Goal: Task Accomplishment & Management: Manage account settings

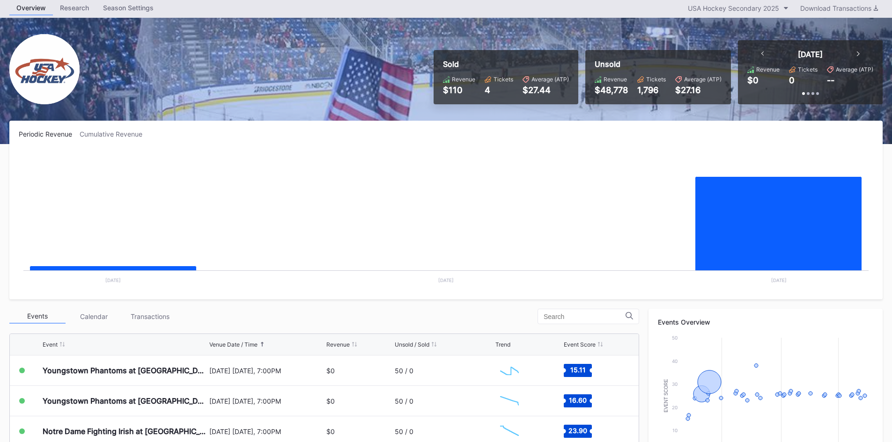
scroll to position [94, 0]
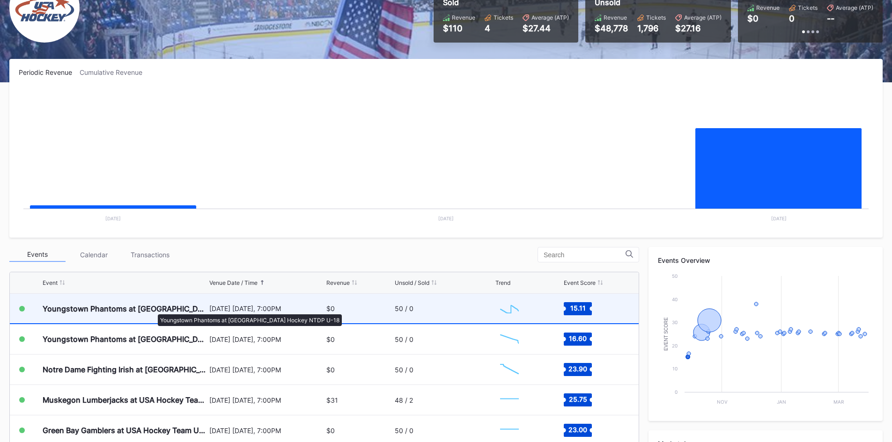
click at [150, 310] on div "Youngstown Phantoms at [GEOGRAPHIC_DATA] Hockey NTDP U-18" at bounding box center [125, 308] width 164 height 9
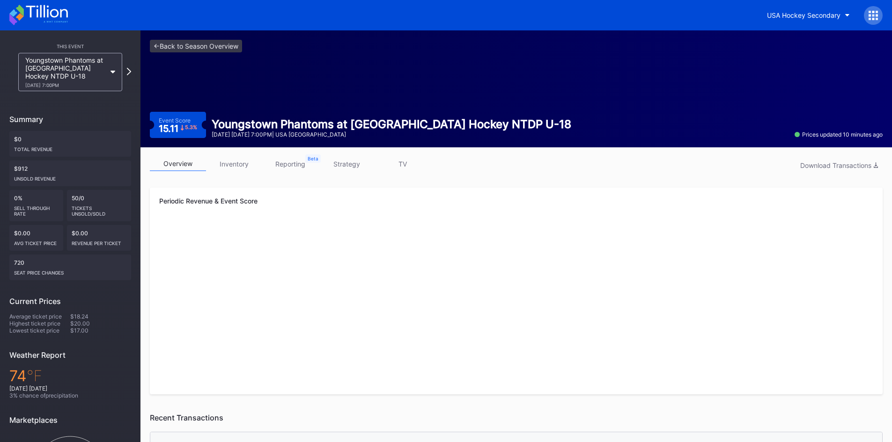
click at [344, 162] on link "strategy" at bounding box center [346, 164] width 56 height 15
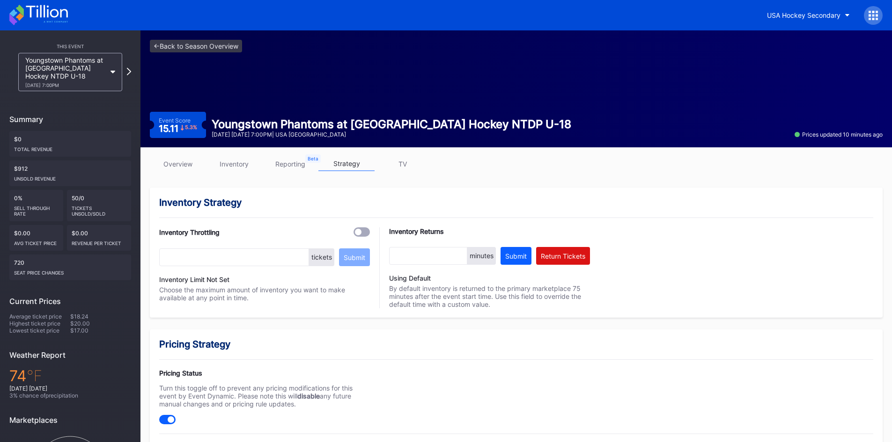
click at [243, 166] on link "inventory" at bounding box center [234, 164] width 56 height 15
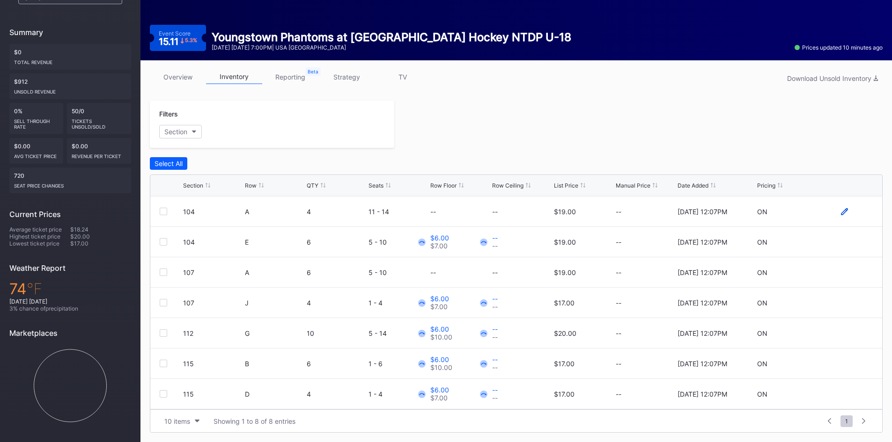
click at [841, 213] on icon at bounding box center [844, 211] width 7 height 7
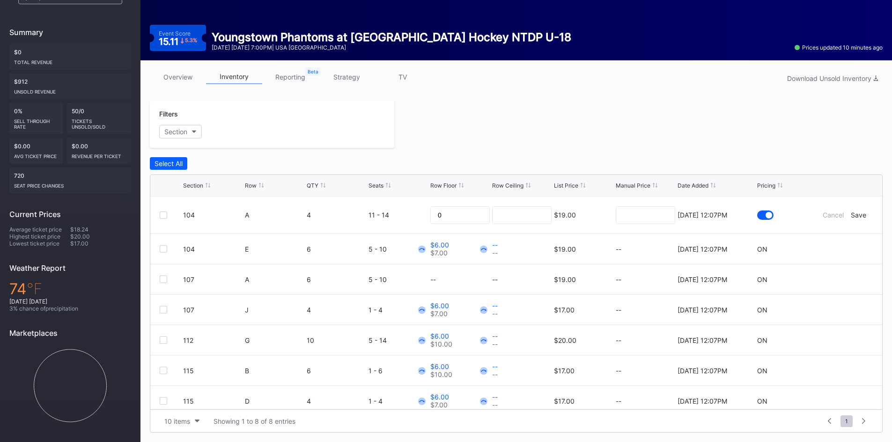
click at [557, 219] on div "$19.00" at bounding box center [565, 215] width 22 height 8
click at [649, 219] on input at bounding box center [645, 215] width 59 height 18
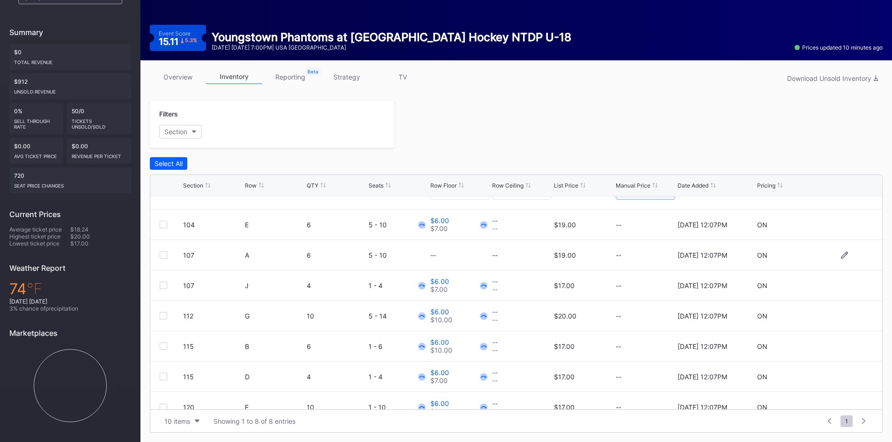
scroll to position [37, 0]
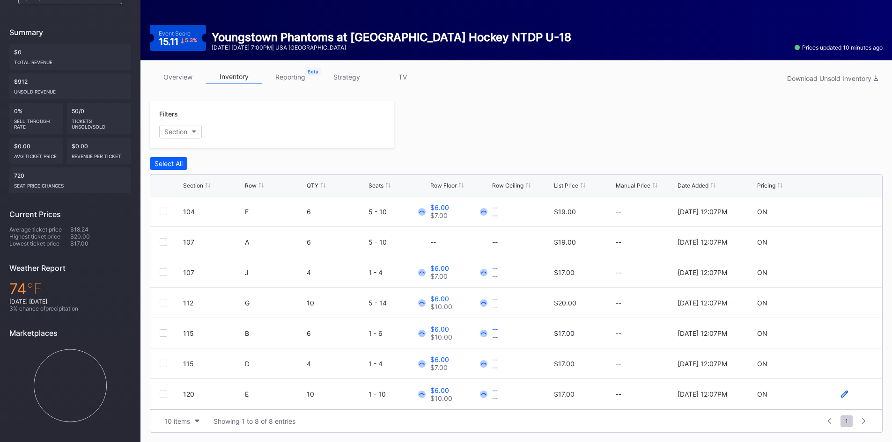
click at [841, 395] on icon at bounding box center [844, 394] width 7 height 7
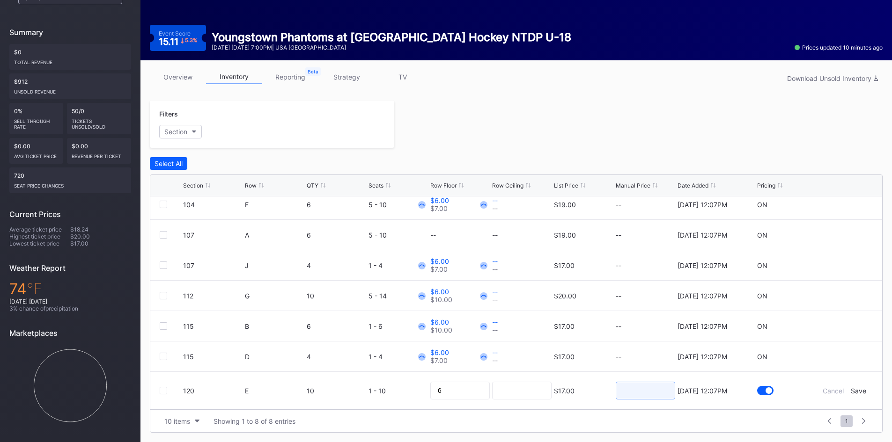
click at [644, 393] on input at bounding box center [645, 391] width 59 height 18
type input "10"
click at [851, 390] on div "Save" at bounding box center [858, 391] width 15 height 8
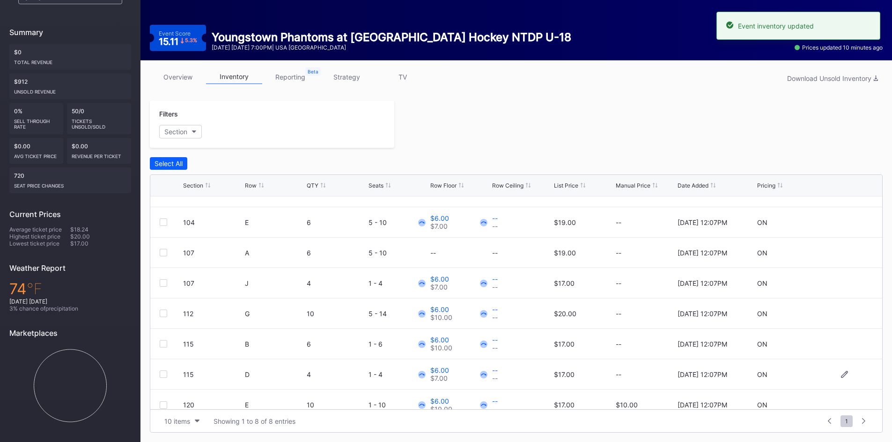
scroll to position [30, 0]
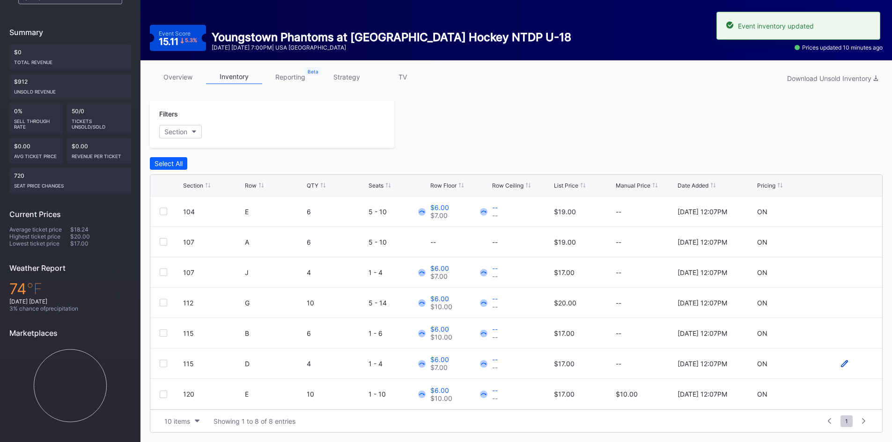
click at [841, 363] on icon at bounding box center [844, 364] width 7 height 7
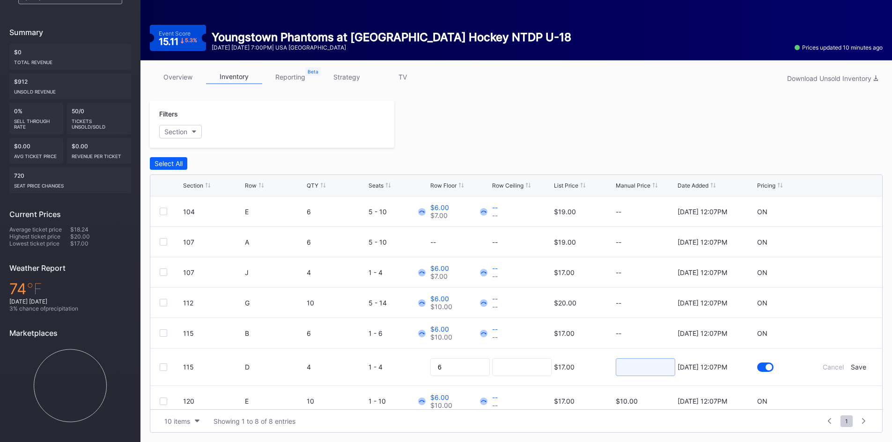
click at [633, 368] on input at bounding box center [645, 368] width 59 height 18
type input "10"
click at [851, 368] on div "Save" at bounding box center [858, 367] width 15 height 8
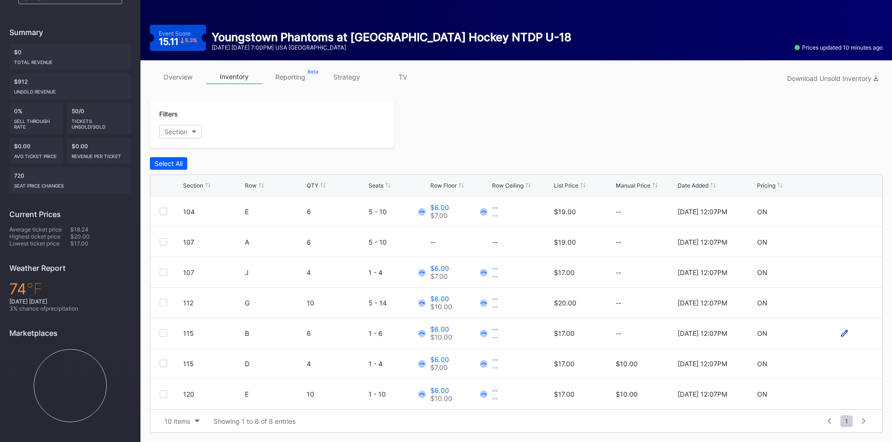
click at [841, 334] on icon at bounding box center [844, 333] width 7 height 7
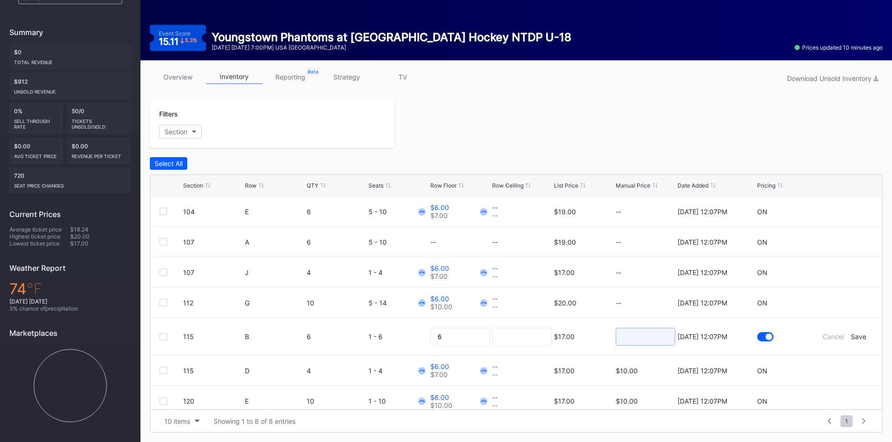
click at [649, 342] on input at bounding box center [645, 337] width 59 height 18
type input "10"
click at [853, 336] on div "Save" at bounding box center [858, 337] width 15 height 8
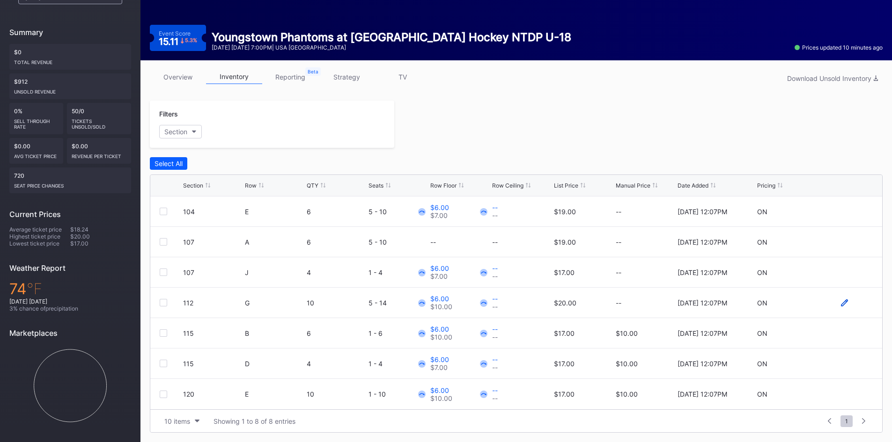
click at [841, 302] on icon at bounding box center [844, 303] width 7 height 7
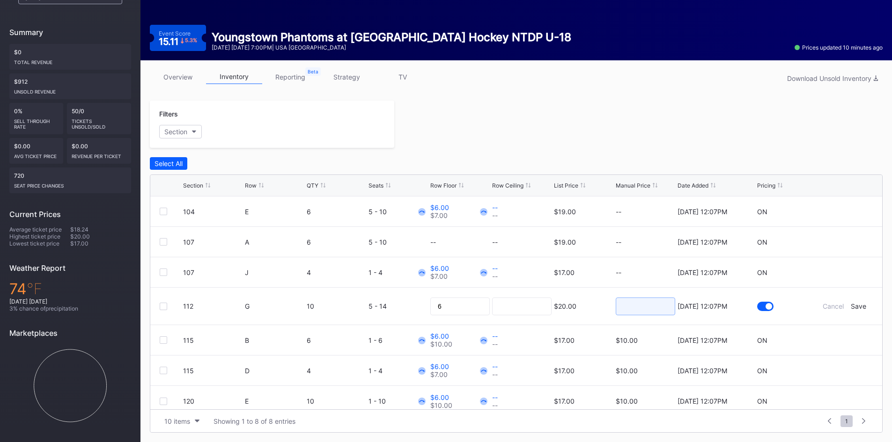
click at [622, 312] on input at bounding box center [645, 307] width 59 height 18
type input "10"
click at [851, 304] on div "Save" at bounding box center [858, 306] width 15 height 8
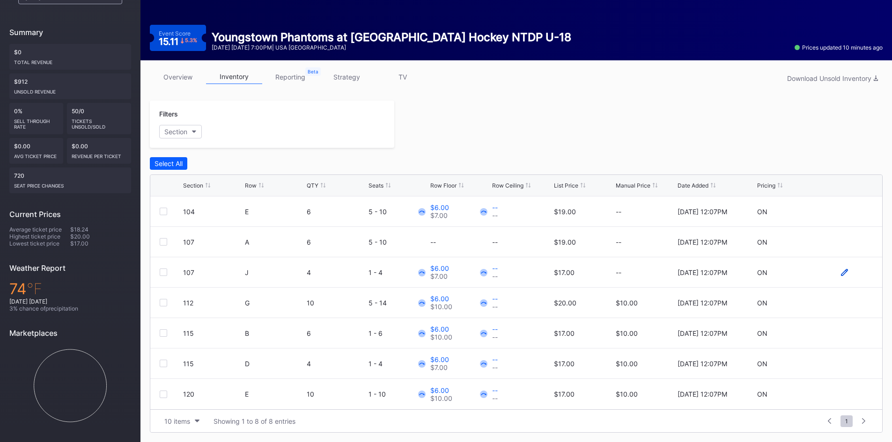
click at [841, 271] on icon at bounding box center [844, 272] width 7 height 7
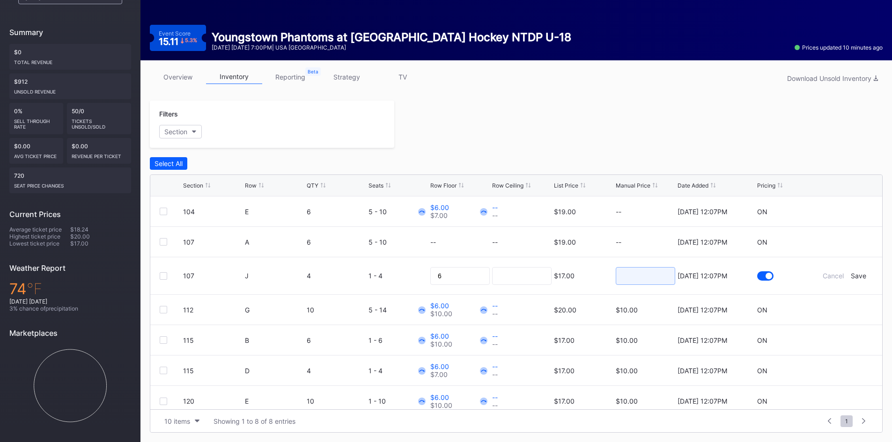
click at [653, 276] on input at bounding box center [645, 276] width 59 height 18
type input "10"
click at [853, 276] on div "Save" at bounding box center [858, 276] width 15 height 8
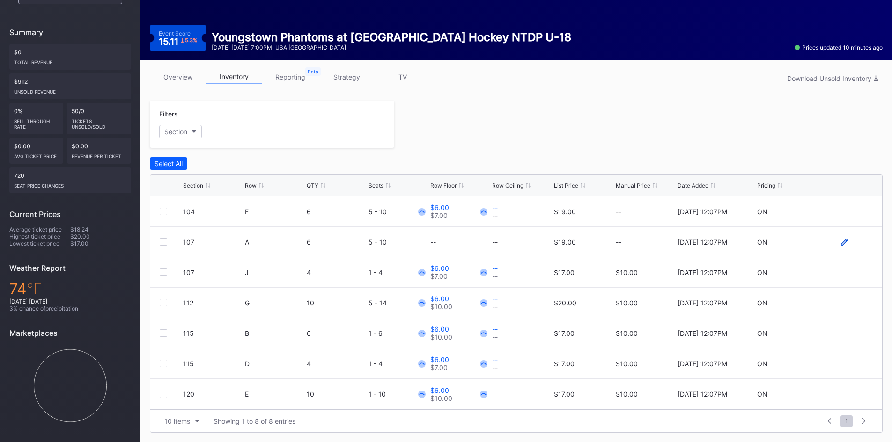
click at [841, 243] on icon at bounding box center [844, 242] width 7 height 7
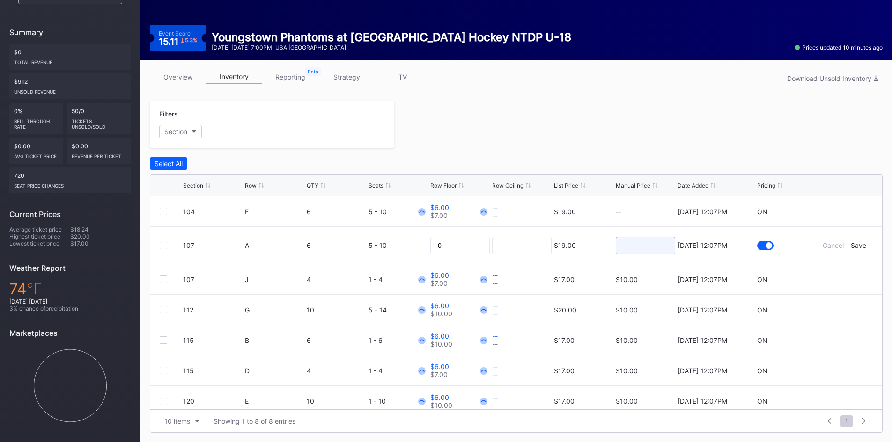
click at [644, 251] on input at bounding box center [645, 246] width 59 height 18
type input "10"
click at [853, 245] on div "Save" at bounding box center [858, 246] width 15 height 8
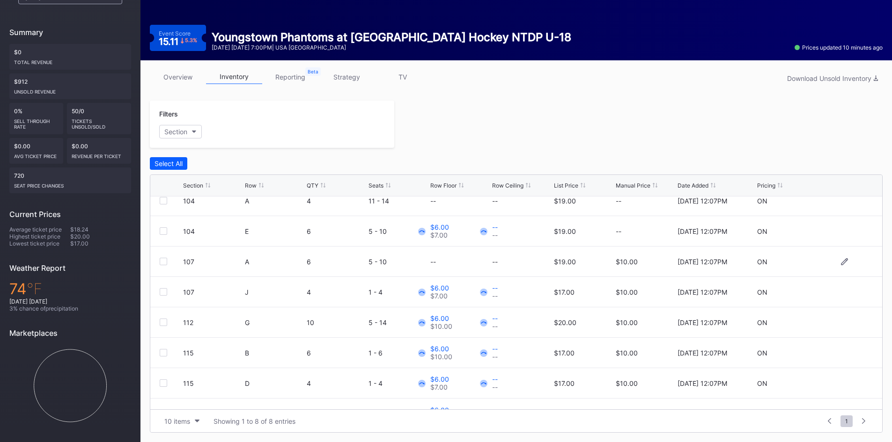
scroll to position [0, 0]
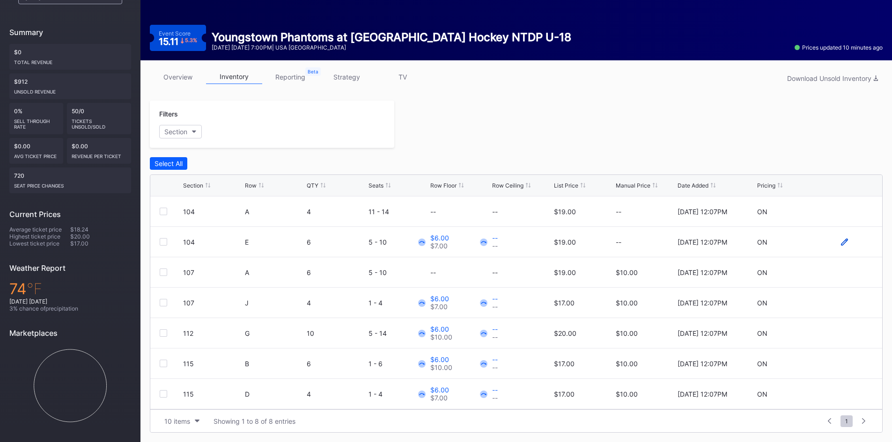
click at [841, 245] on icon at bounding box center [844, 241] width 7 height 7
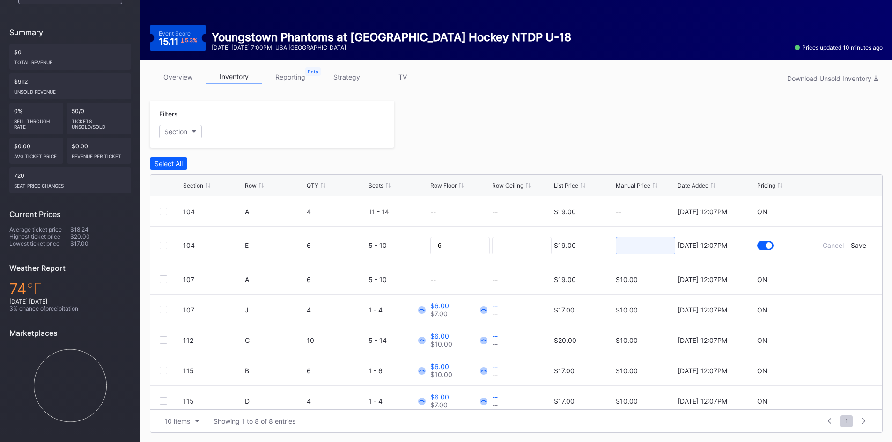
click at [650, 249] on input at bounding box center [645, 246] width 59 height 18
type input "10"
click at [855, 245] on div "Save" at bounding box center [858, 246] width 15 height 8
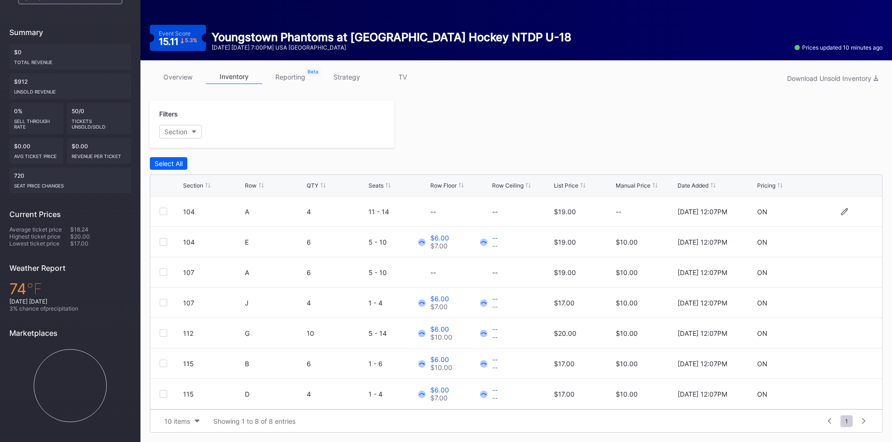
click at [621, 216] on div "--" at bounding box center [645, 212] width 59 height 30
click at [841, 210] on icon at bounding box center [844, 211] width 7 height 7
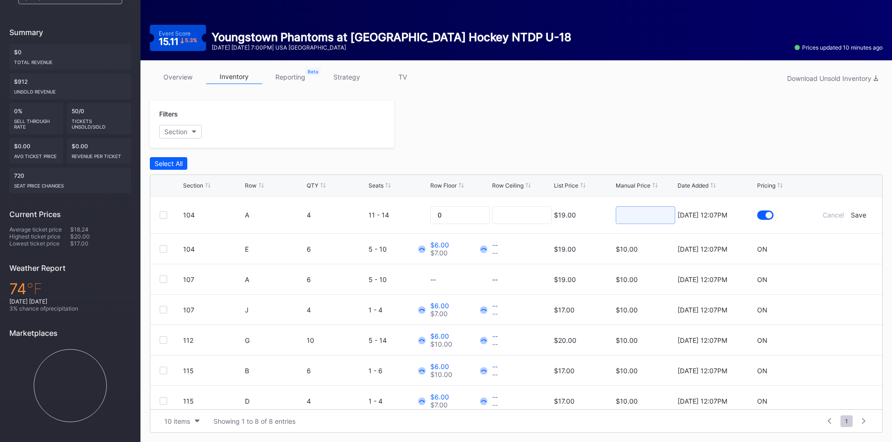
click at [644, 216] on input at bounding box center [645, 215] width 59 height 18
type input "10"
click at [851, 214] on div "Save" at bounding box center [858, 215] width 15 height 8
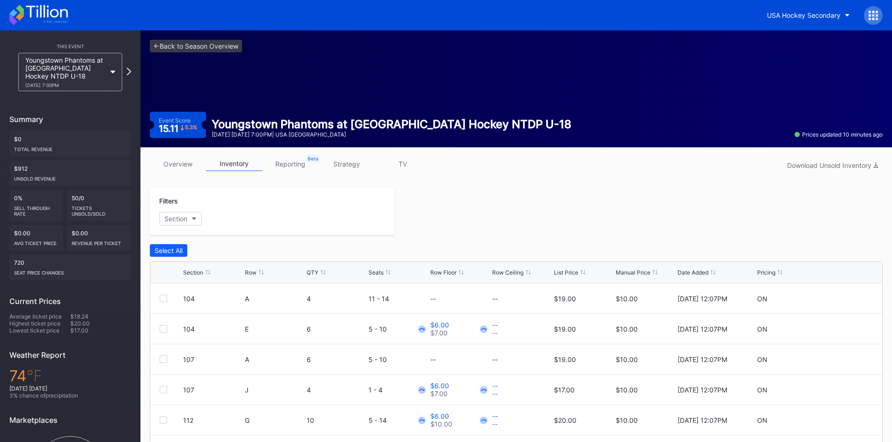
click at [38, 15] on icon at bounding box center [38, 15] width 59 height 21
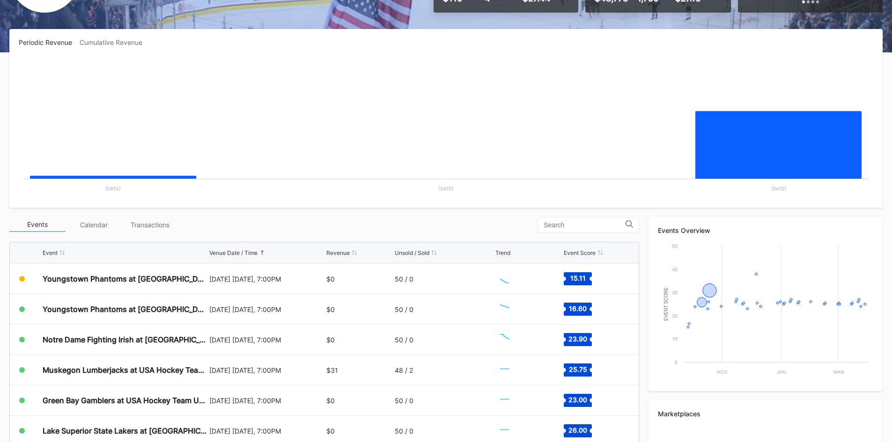
scroll to position [140, 0]
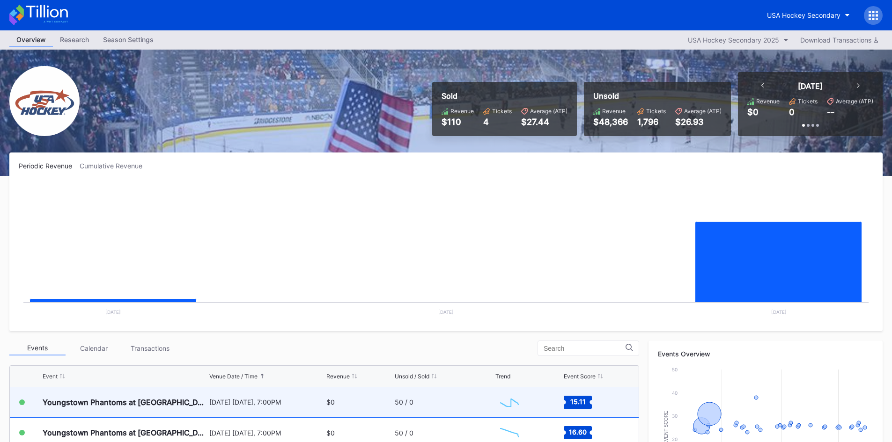
click at [266, 403] on div "[DATE] [DATE], 7:00PM" at bounding box center [266, 402] width 115 height 8
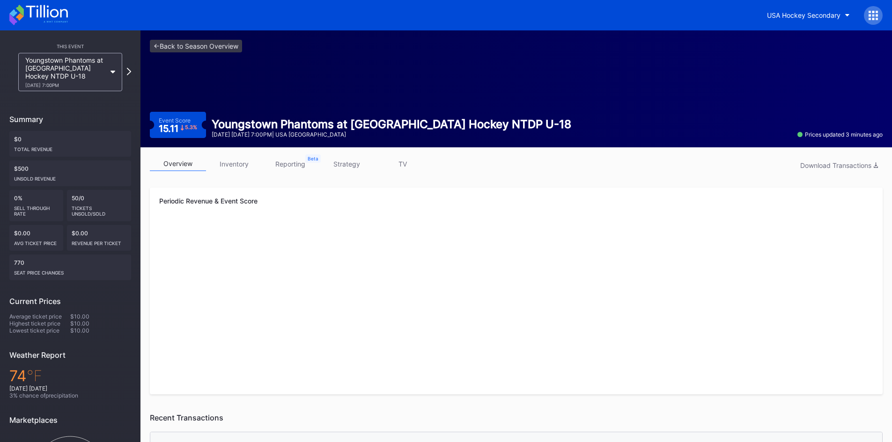
click at [239, 169] on link "inventory" at bounding box center [234, 164] width 56 height 15
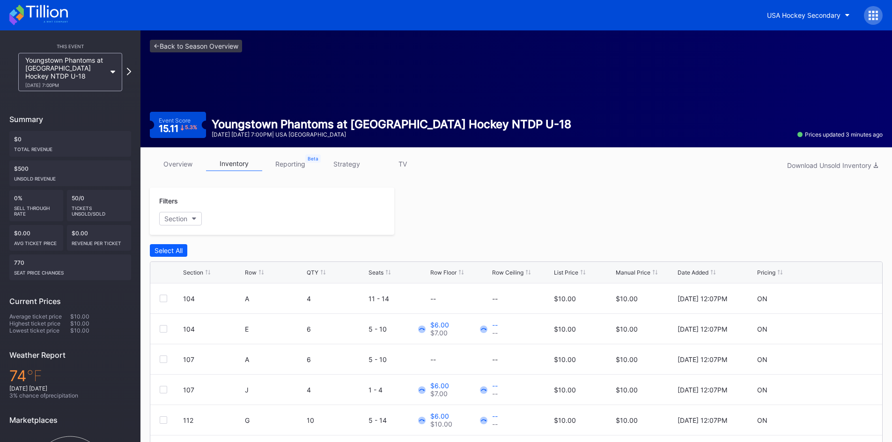
click at [355, 162] on link "strategy" at bounding box center [346, 164] width 56 height 15
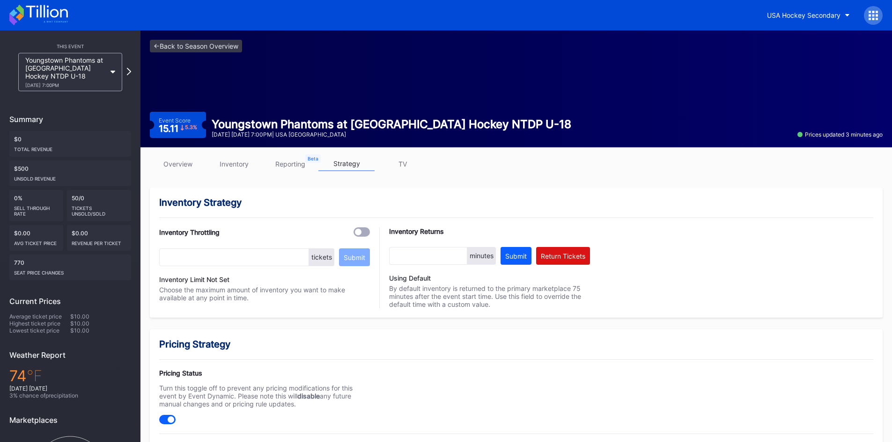
click at [237, 162] on link "inventory" at bounding box center [234, 164] width 56 height 15
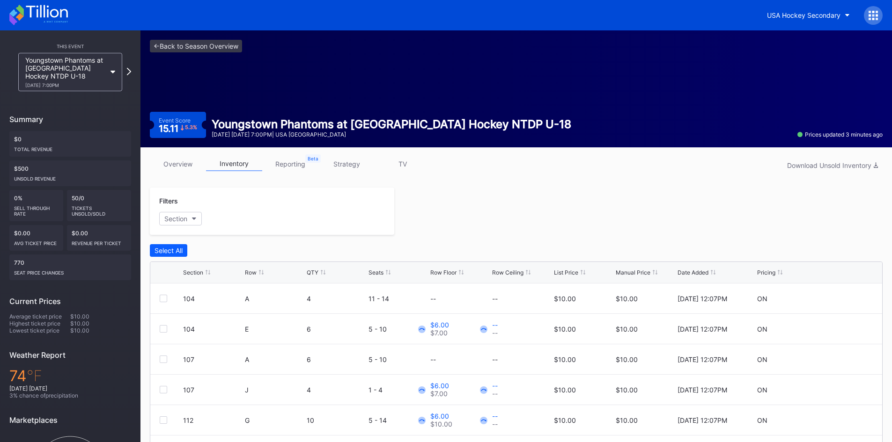
click at [49, 11] on icon at bounding box center [38, 15] width 59 height 21
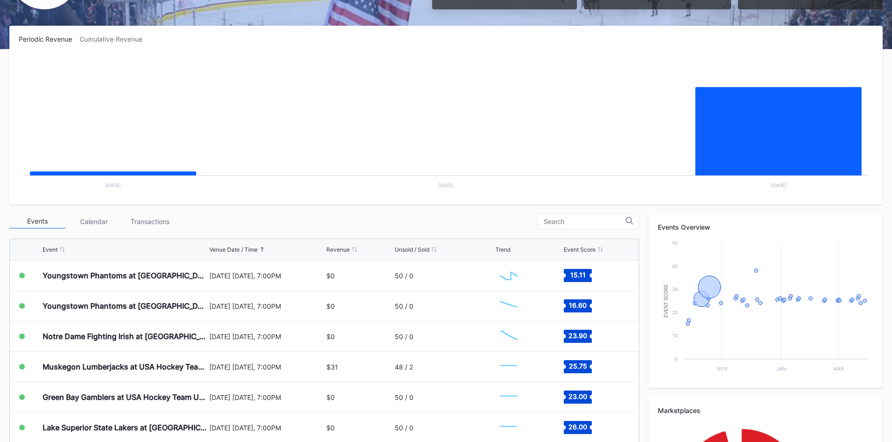
scroll to position [140, 0]
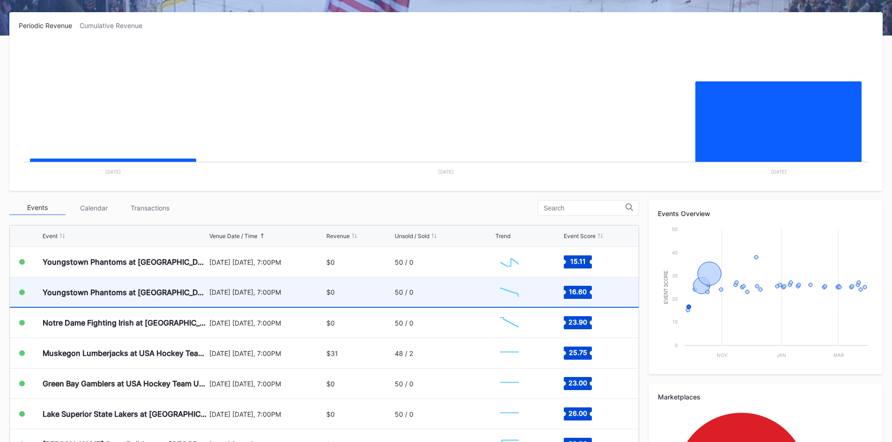
click at [313, 289] on div "[DATE] [DATE], 7:00PM" at bounding box center [266, 292] width 115 height 8
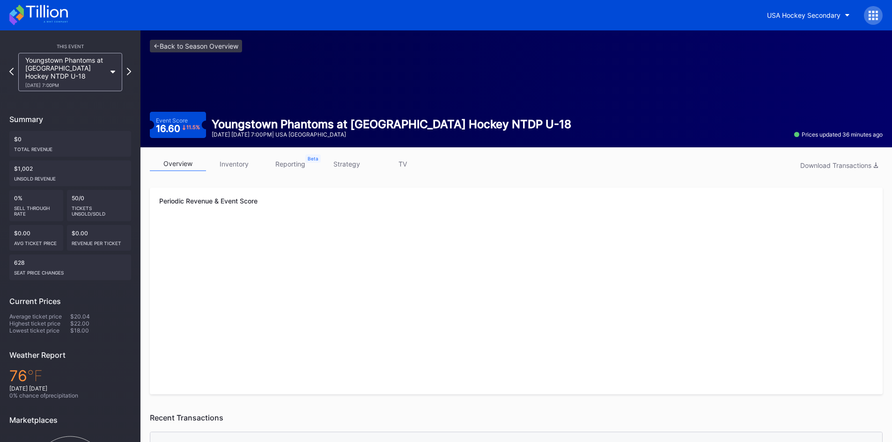
click at [241, 164] on link "inventory" at bounding box center [234, 164] width 56 height 15
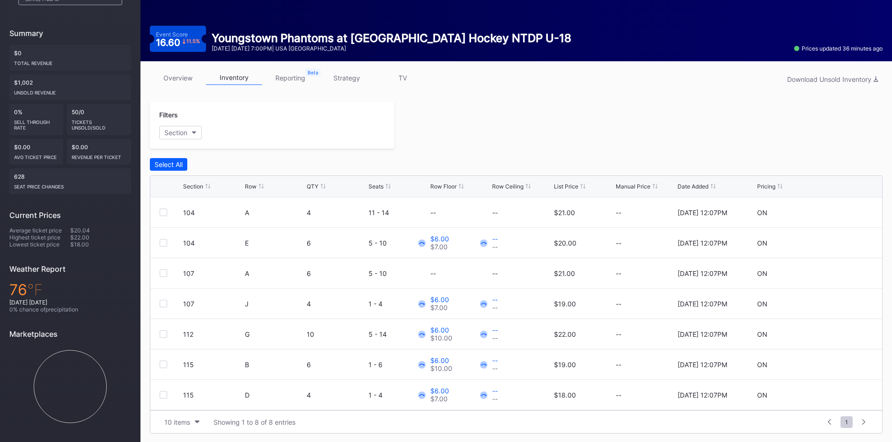
scroll to position [87, 0]
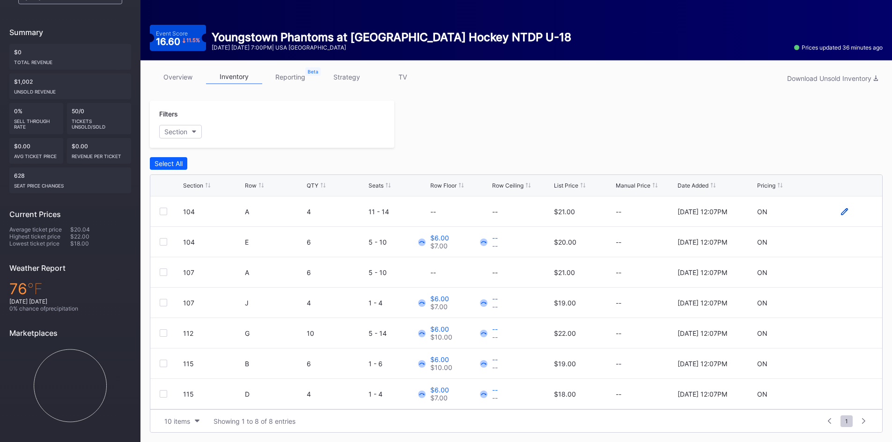
click at [841, 212] on icon at bounding box center [844, 211] width 7 height 7
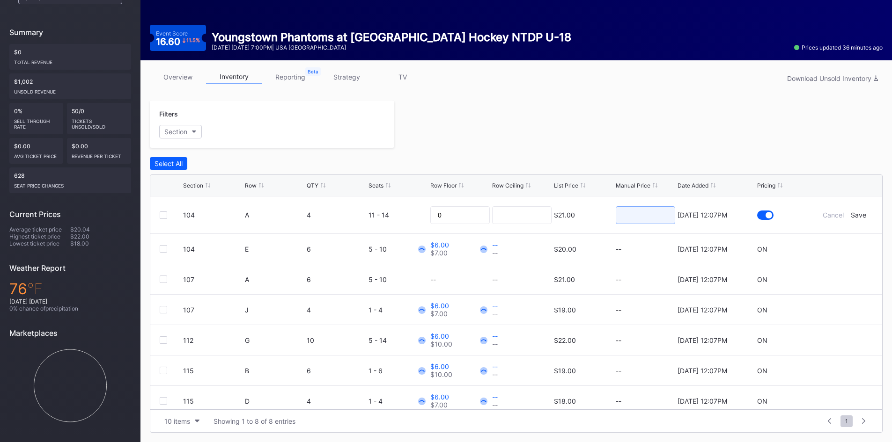
click at [636, 219] on input at bounding box center [645, 215] width 59 height 18
type input "11"
click at [646, 249] on div "--" at bounding box center [645, 249] width 59 height 8
click at [841, 248] on icon at bounding box center [844, 249] width 7 height 7
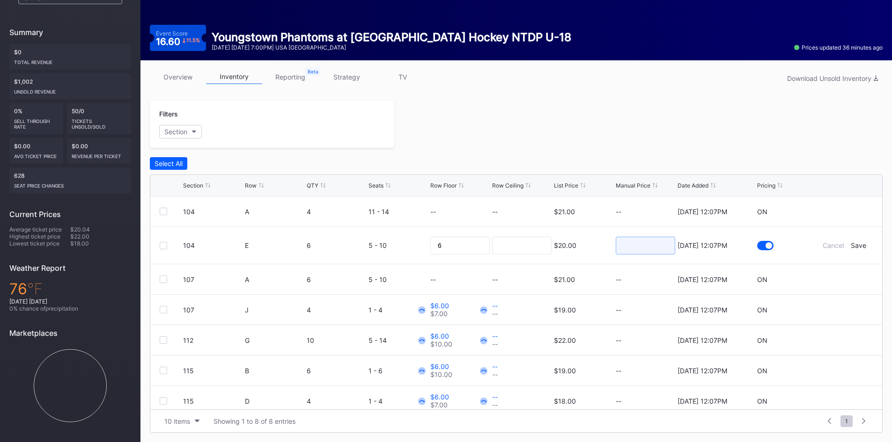
click at [645, 246] on input at bounding box center [645, 246] width 59 height 18
click at [633, 210] on div "--" at bounding box center [645, 212] width 59 height 8
click at [841, 212] on icon at bounding box center [844, 211] width 7 height 7
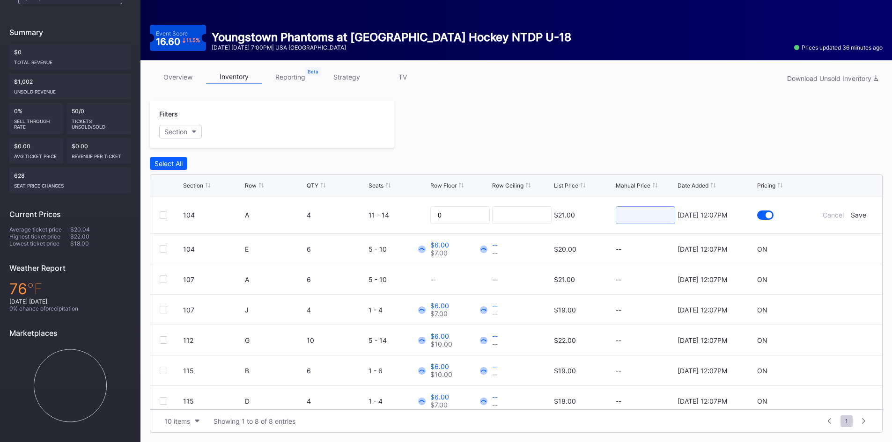
click at [648, 217] on input at bounding box center [645, 215] width 59 height 18
type input "11"
click at [851, 216] on div "Save" at bounding box center [858, 215] width 15 height 8
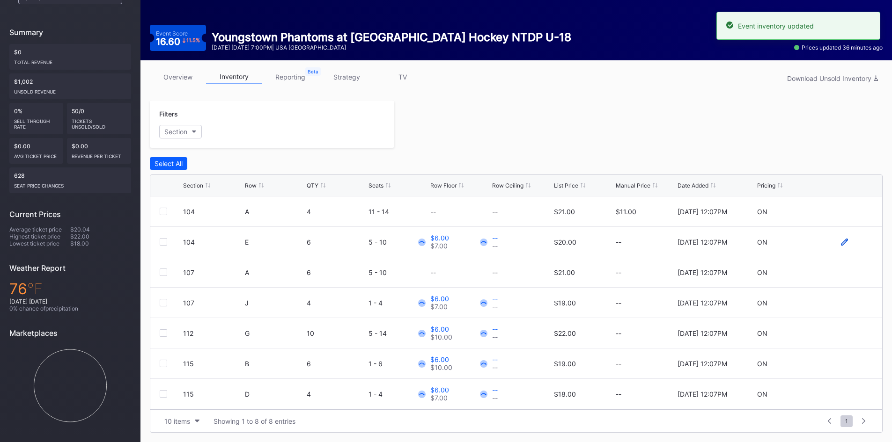
click at [841, 243] on icon at bounding box center [844, 242] width 7 height 7
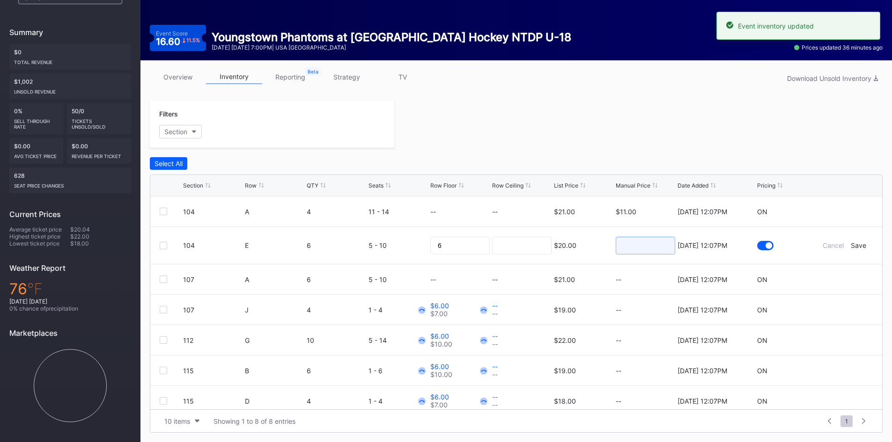
click at [655, 246] on input at bounding box center [645, 246] width 59 height 18
type input "11"
click at [853, 247] on div "Save" at bounding box center [858, 246] width 15 height 8
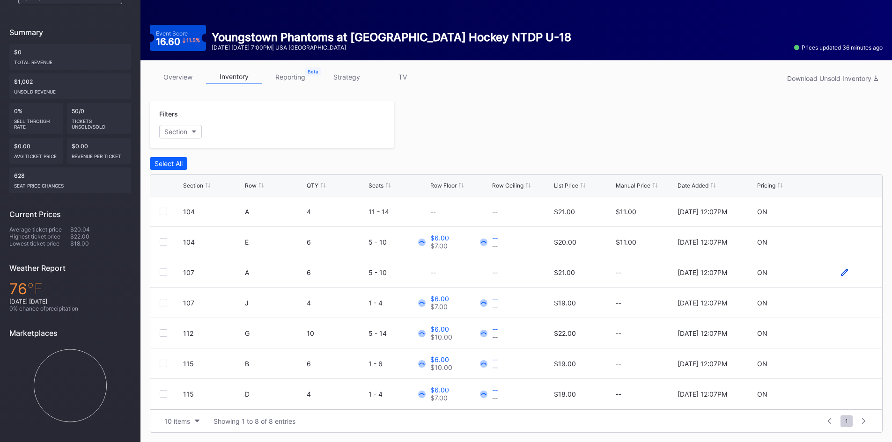
click at [834, 273] on div at bounding box center [845, 272] width 56 height 7
click at [841, 273] on icon at bounding box center [844, 272] width 7 height 7
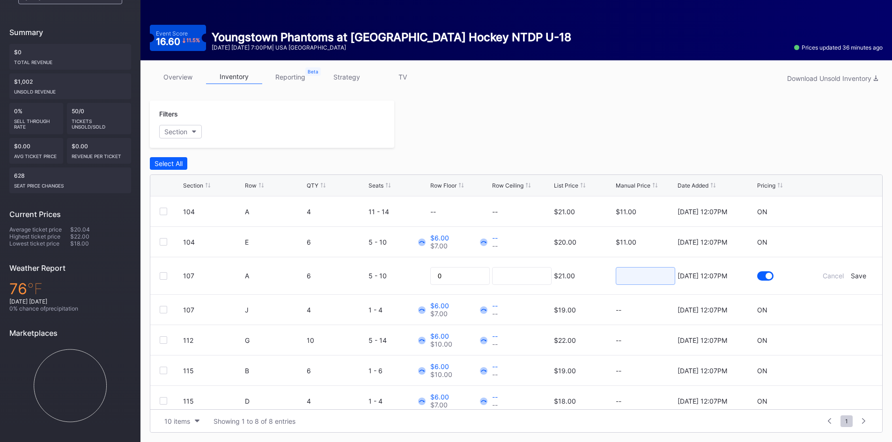
click at [647, 282] on input at bounding box center [645, 276] width 59 height 18
type input "11"
click at [852, 277] on div "Save" at bounding box center [858, 276] width 15 height 8
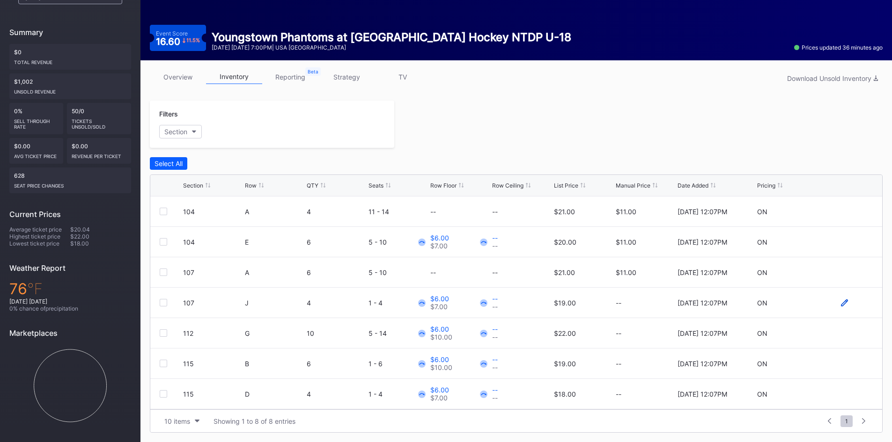
click at [841, 305] on icon at bounding box center [844, 303] width 7 height 7
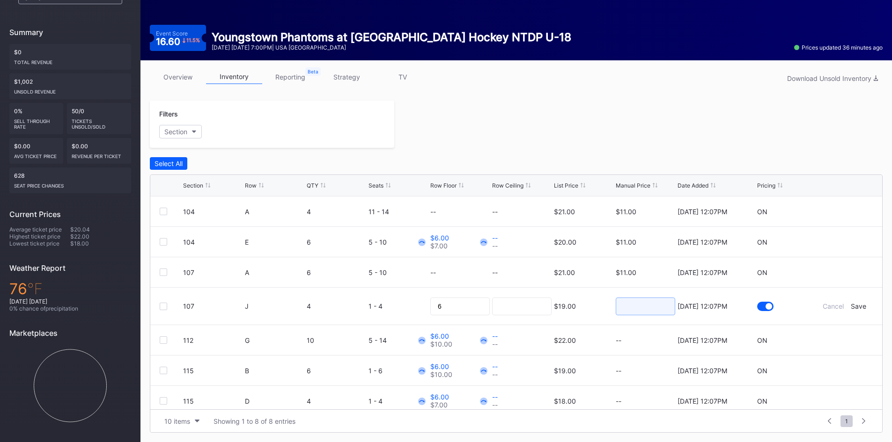
drag, startPoint x: 630, startPoint y: 308, endPoint x: 664, endPoint y: 299, distance: 35.2
click at [630, 307] on input at bounding box center [645, 307] width 59 height 18
type input "11"
click at [853, 307] on div "Save" at bounding box center [858, 306] width 15 height 8
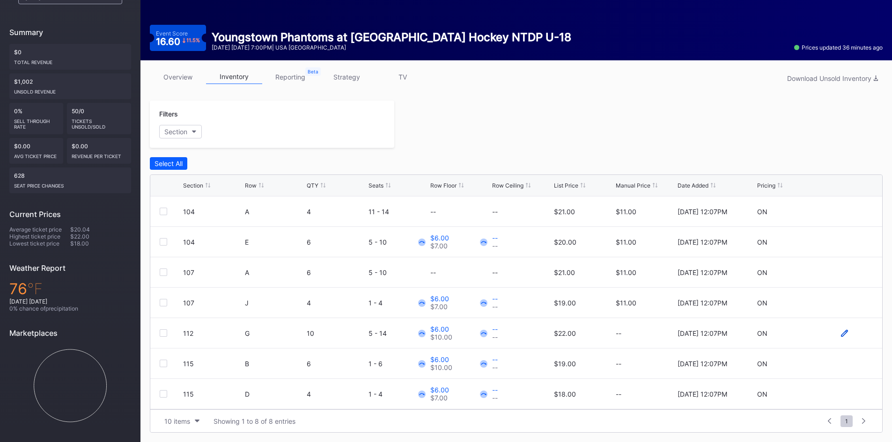
click at [841, 332] on icon at bounding box center [844, 333] width 7 height 7
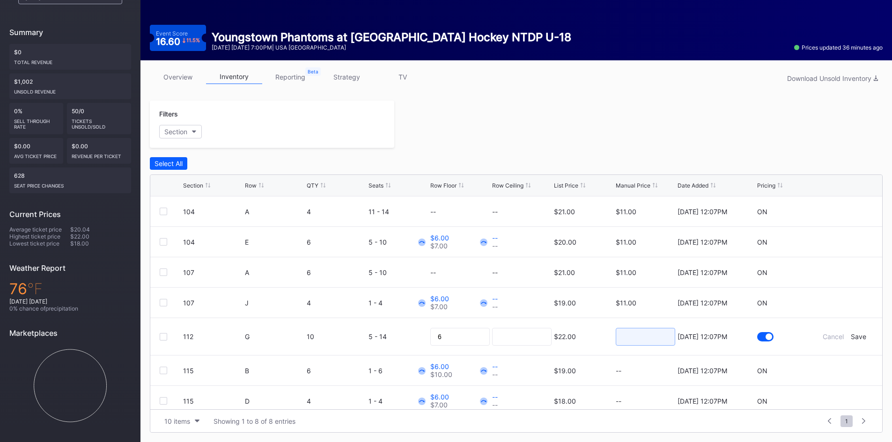
click at [656, 338] on input at bounding box center [645, 337] width 59 height 18
type input "11"
click at [855, 337] on div "Save" at bounding box center [858, 337] width 15 height 8
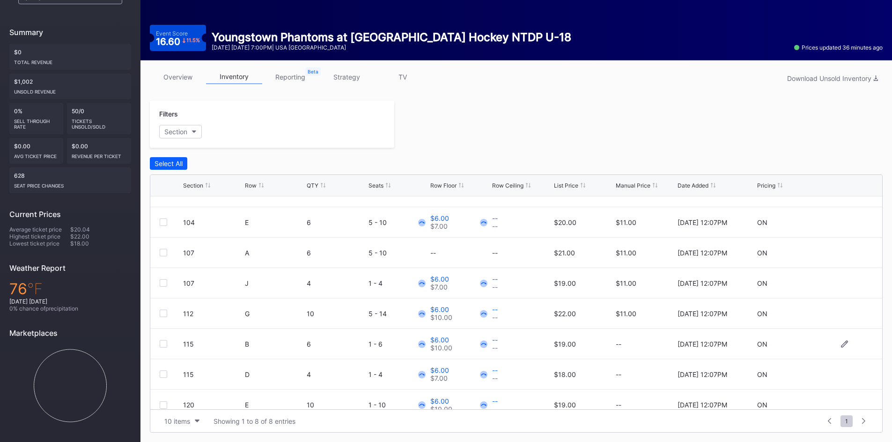
scroll to position [30, 0]
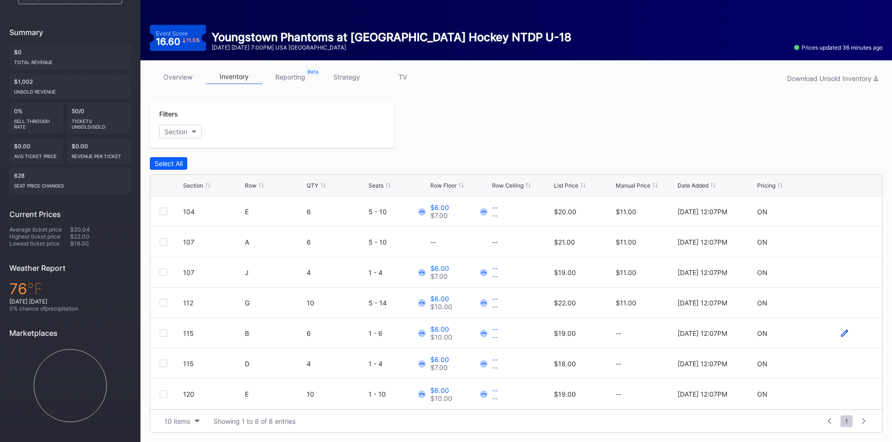
click at [841, 333] on icon at bounding box center [844, 333] width 7 height 7
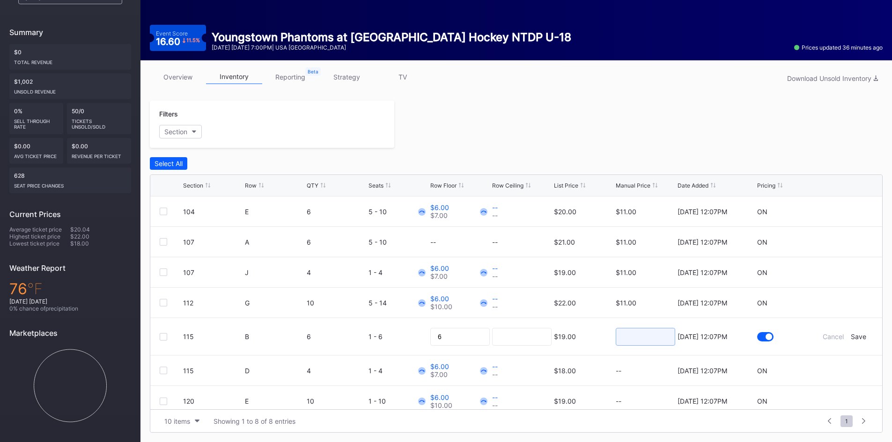
click at [637, 337] on input at bounding box center [645, 337] width 59 height 18
type input "11"
click at [853, 336] on div "Save" at bounding box center [858, 337] width 15 height 8
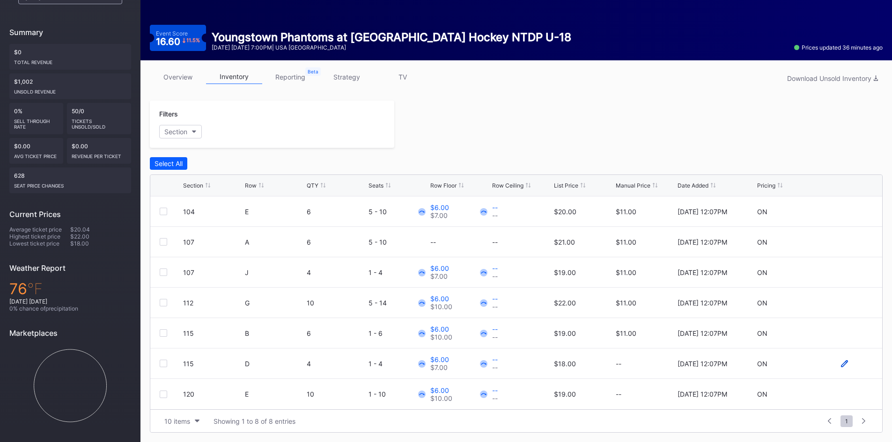
click at [835, 362] on div at bounding box center [845, 364] width 56 height 7
click at [841, 362] on icon at bounding box center [844, 364] width 7 height 7
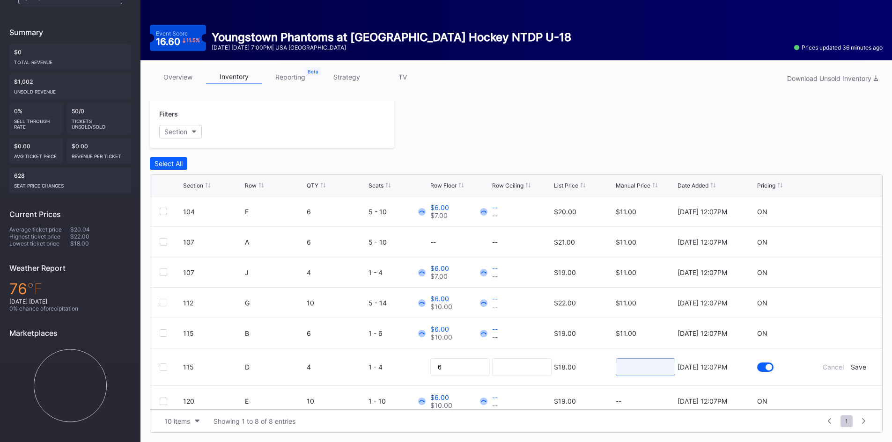
click at [641, 367] on input at bounding box center [645, 368] width 59 height 18
type input "11"
click at [852, 366] on div "Save" at bounding box center [858, 367] width 15 height 8
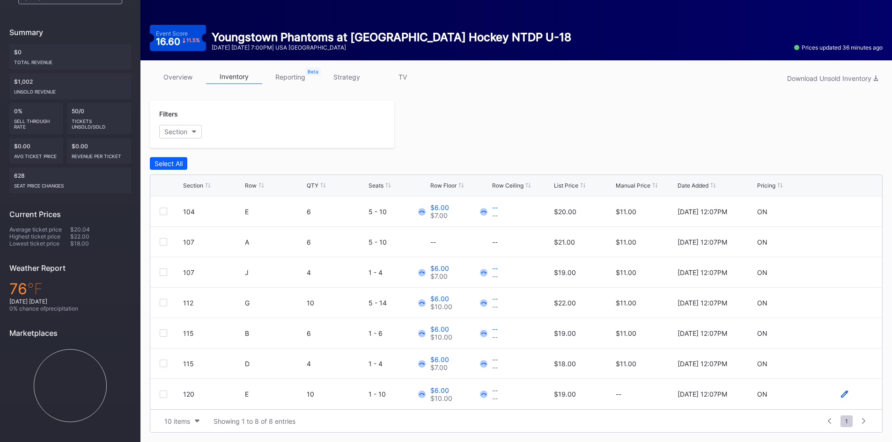
click at [841, 397] on icon at bounding box center [844, 394] width 7 height 7
drag, startPoint x: 654, startPoint y: 394, endPoint x: 661, endPoint y: 391, distance: 7.4
click at [654, 394] on input at bounding box center [645, 398] width 59 height 18
type input "11"
click at [851, 400] on div "Save" at bounding box center [858, 398] width 15 height 8
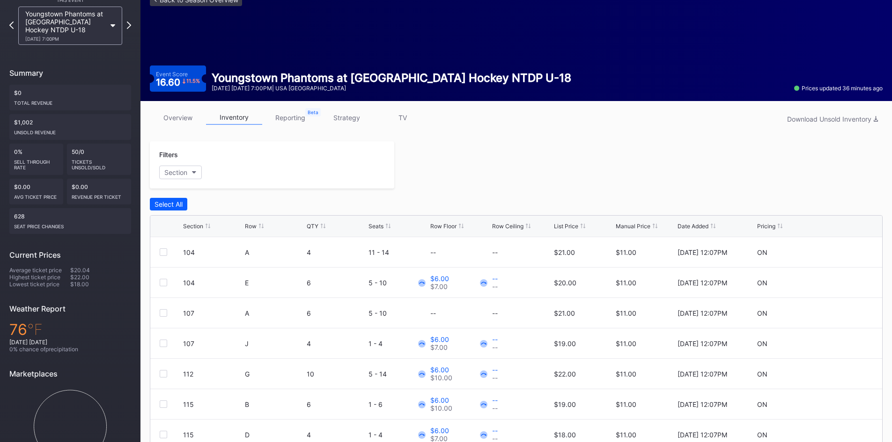
scroll to position [0, 0]
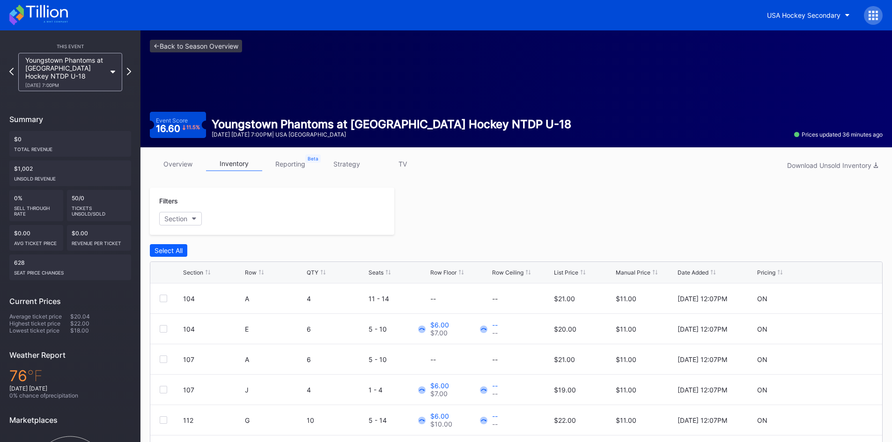
click at [18, 19] on icon at bounding box center [38, 15] width 59 height 21
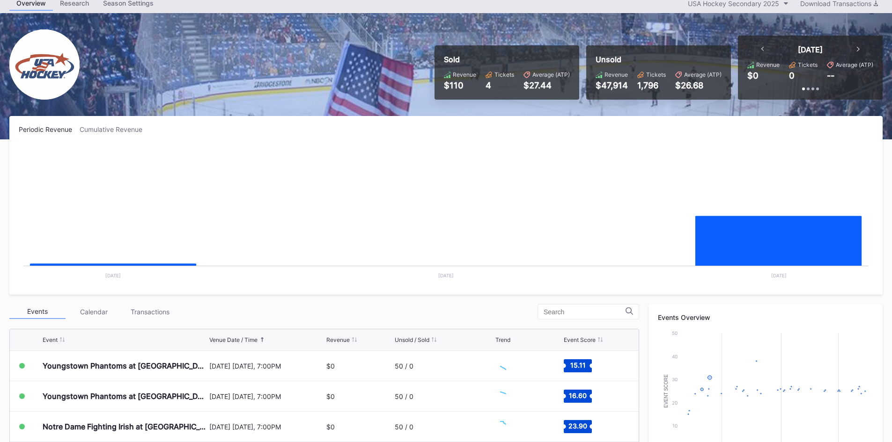
scroll to position [94, 0]
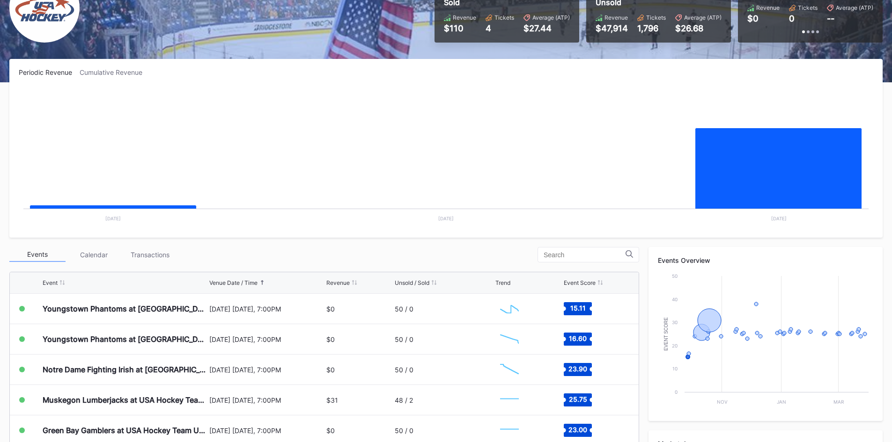
click at [381, 179] on rect "Chart title" at bounding box center [446, 158] width 855 height 140
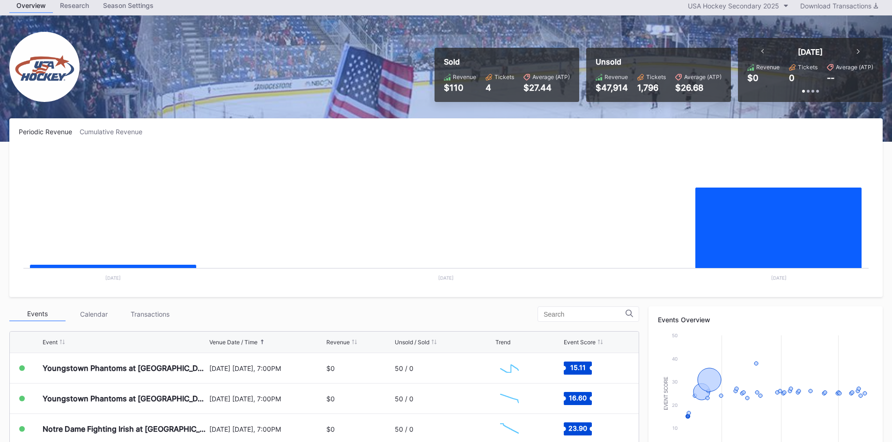
scroll to position [0, 0]
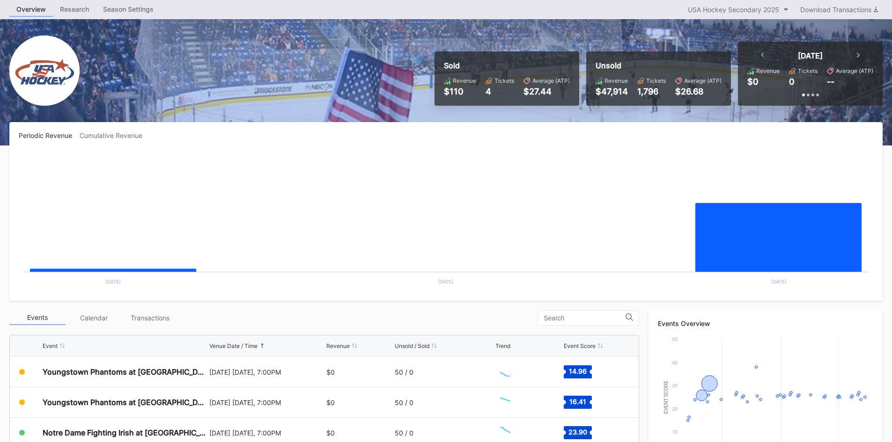
scroll to position [47, 0]
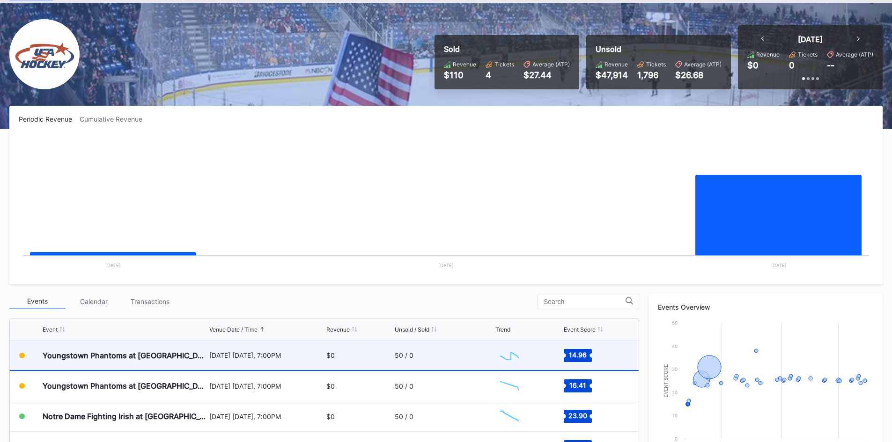
click at [101, 349] on div "Youngstown Phantoms at [GEOGRAPHIC_DATA] Hockey NTDP U-18" at bounding box center [125, 355] width 164 height 29
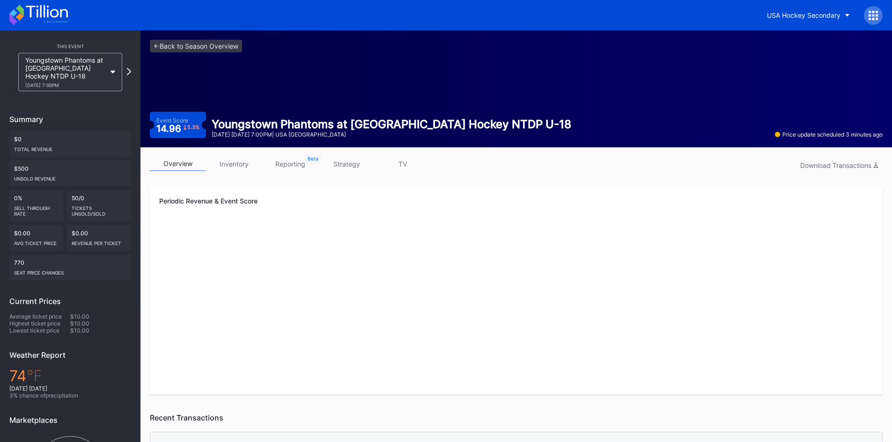
click at [22, 14] on icon at bounding box center [20, 11] width 8 height 12
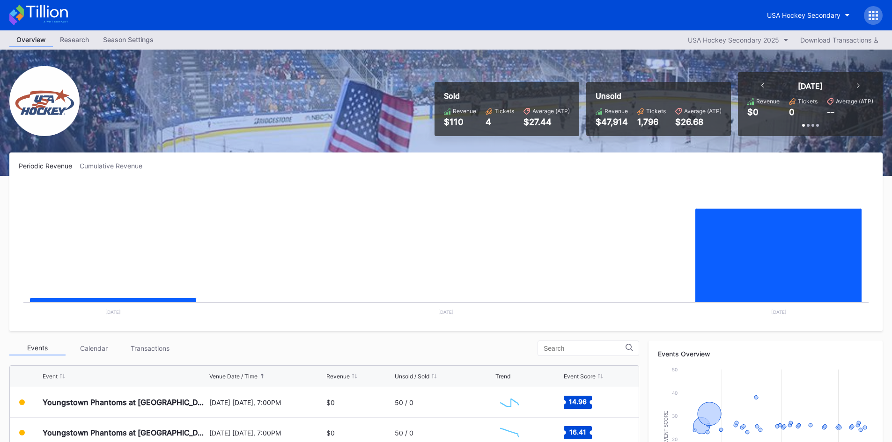
click at [123, 45] on div "Season Settings" at bounding box center [128, 40] width 65 height 14
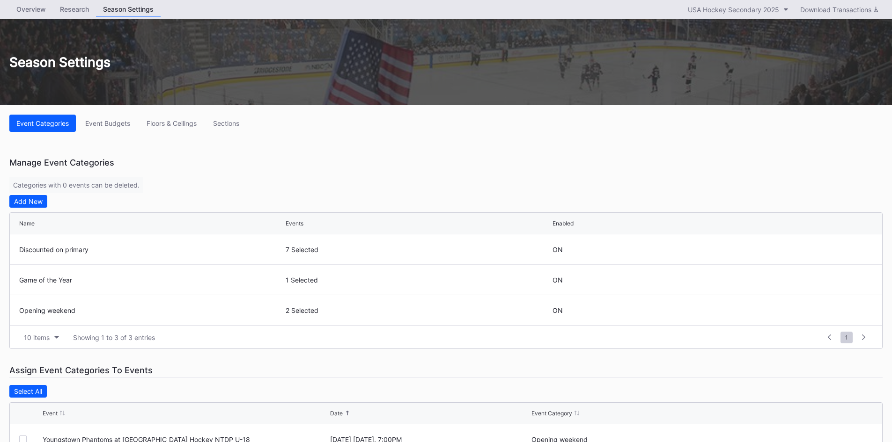
scroll to position [47, 0]
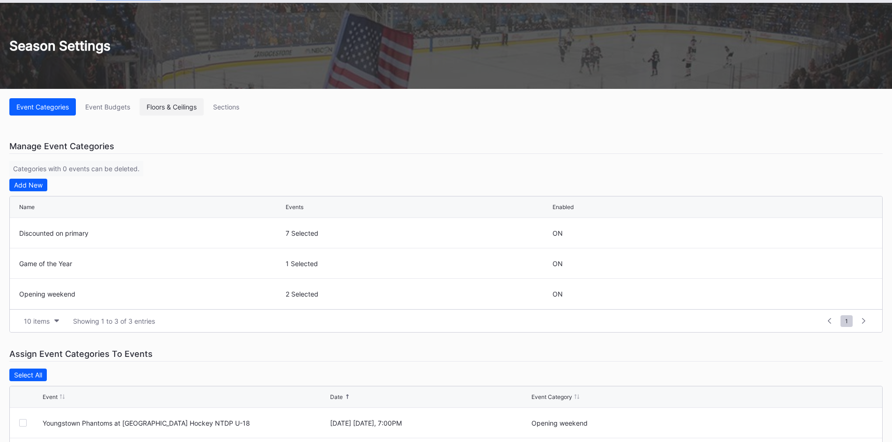
click at [172, 109] on div "Floors & Ceilings" at bounding box center [172, 107] width 50 height 8
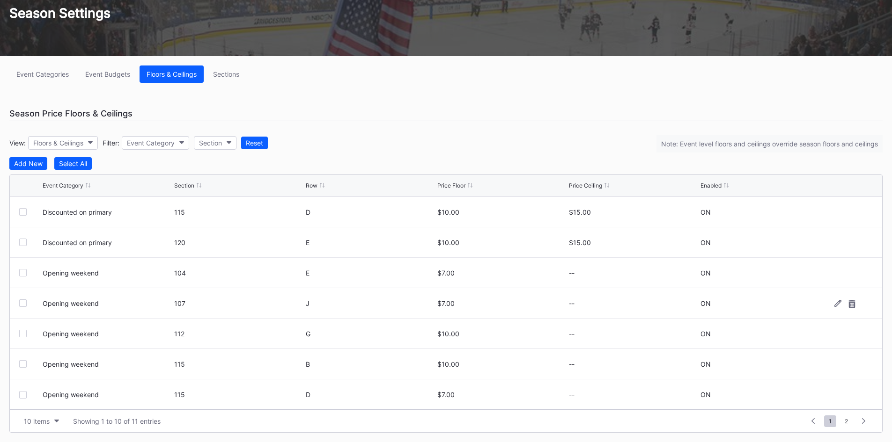
scroll to position [91, 0]
click at [848, 273] on icon at bounding box center [851, 273] width 7 height 8
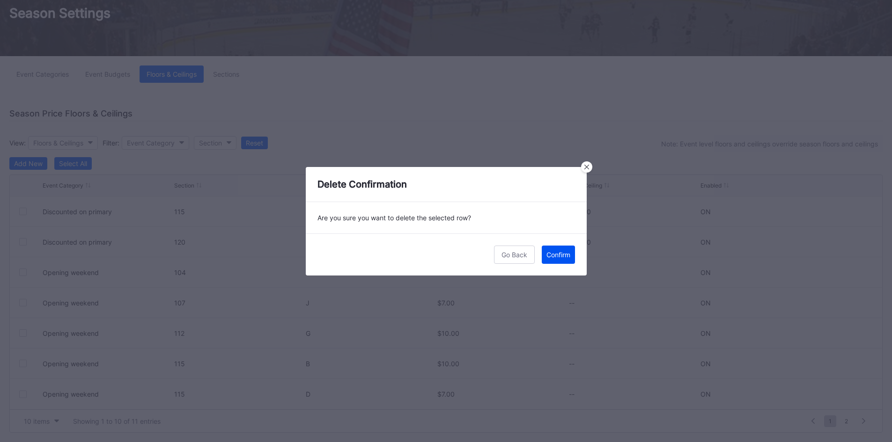
click at [563, 256] on div "Confirm" at bounding box center [558, 255] width 24 height 8
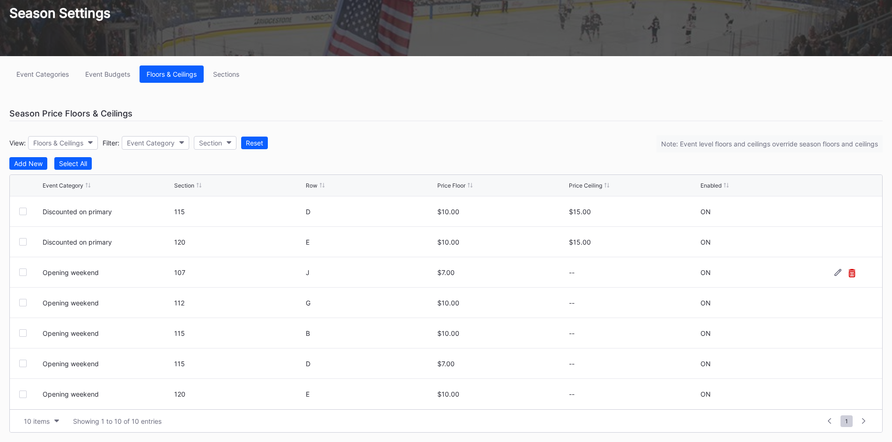
click at [848, 274] on icon at bounding box center [851, 273] width 7 height 8
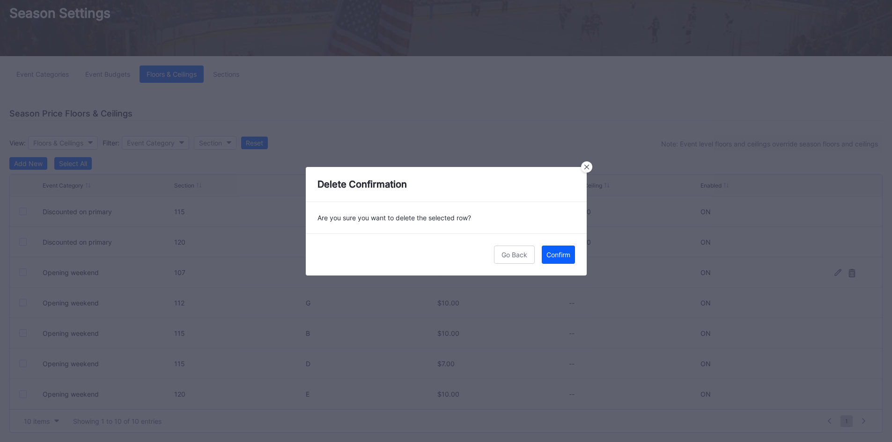
click at [568, 258] on div "Confirm" at bounding box center [558, 255] width 24 height 8
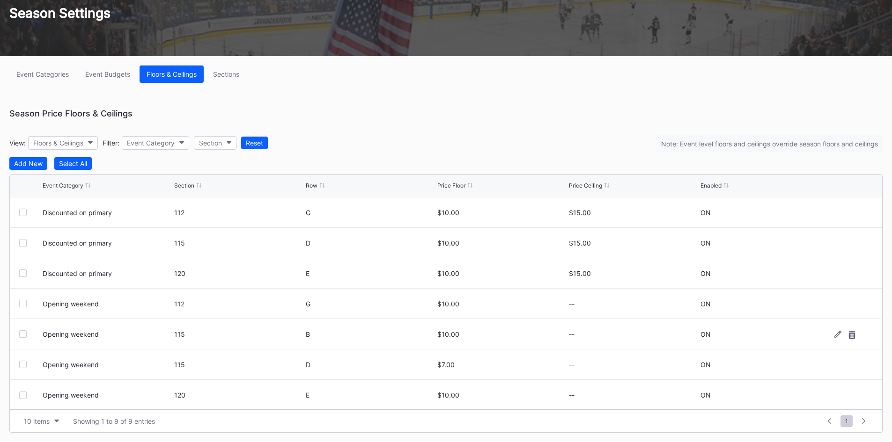
scroll to position [61, 0]
click at [848, 302] on icon at bounding box center [851, 304] width 7 height 8
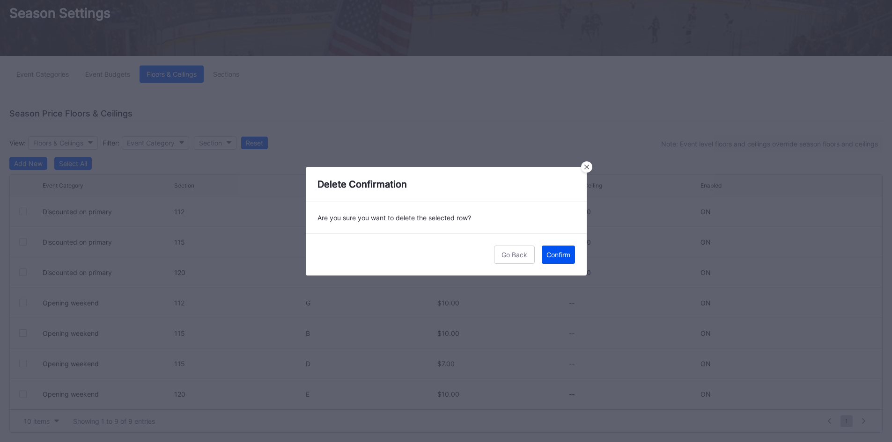
click at [563, 257] on div "Confirm" at bounding box center [558, 255] width 24 height 8
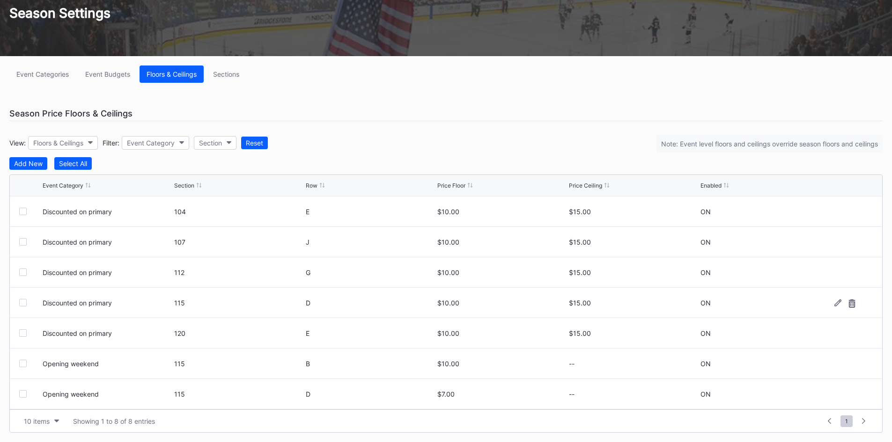
scroll to position [30, 0]
click at [848, 333] on icon at bounding box center [851, 334] width 7 height 8
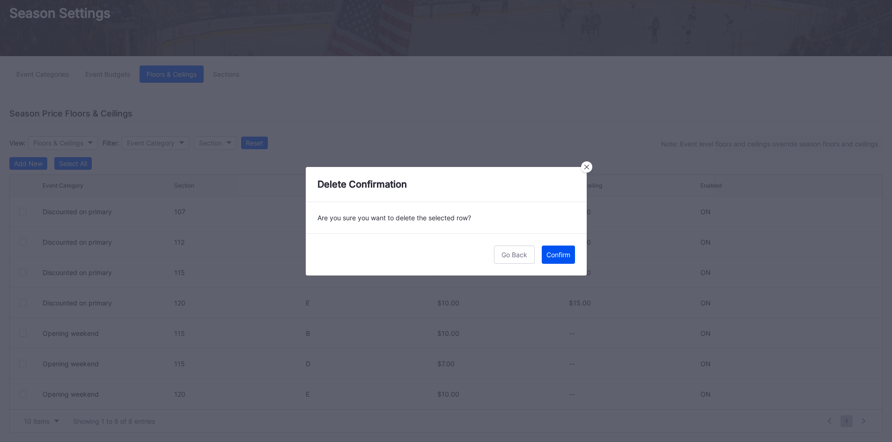
click at [557, 255] on div "Confirm" at bounding box center [558, 255] width 24 height 8
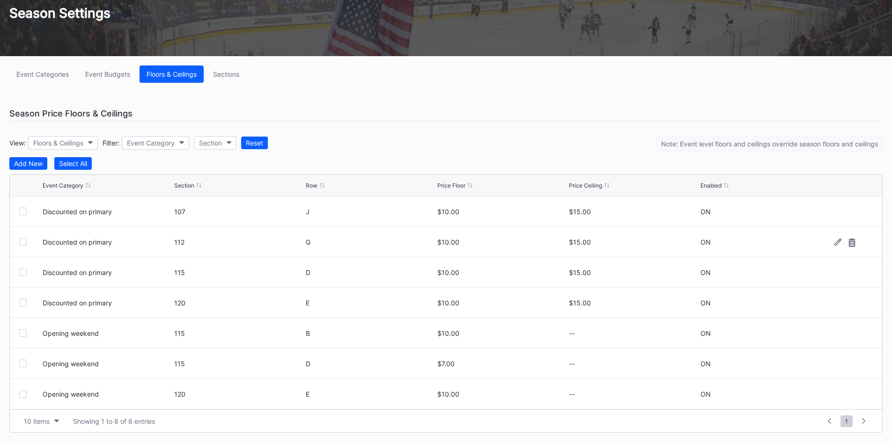
scroll to position [0, 0]
click at [852, 362] on icon at bounding box center [851, 365] width 7 height 8
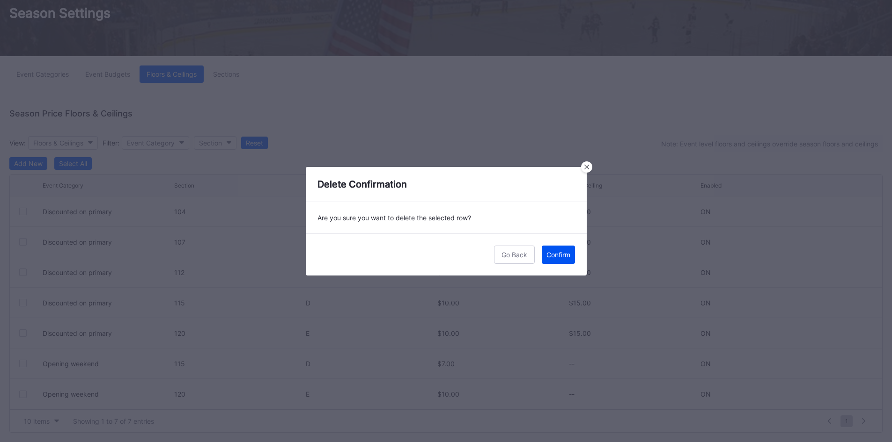
click at [562, 258] on div "Confirm" at bounding box center [558, 255] width 24 height 8
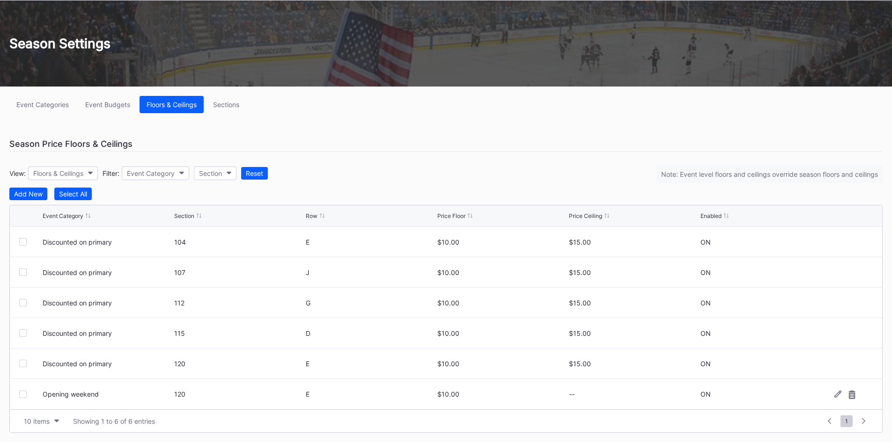
scroll to position [49, 0]
click at [853, 395] on icon at bounding box center [851, 395] width 7 height 8
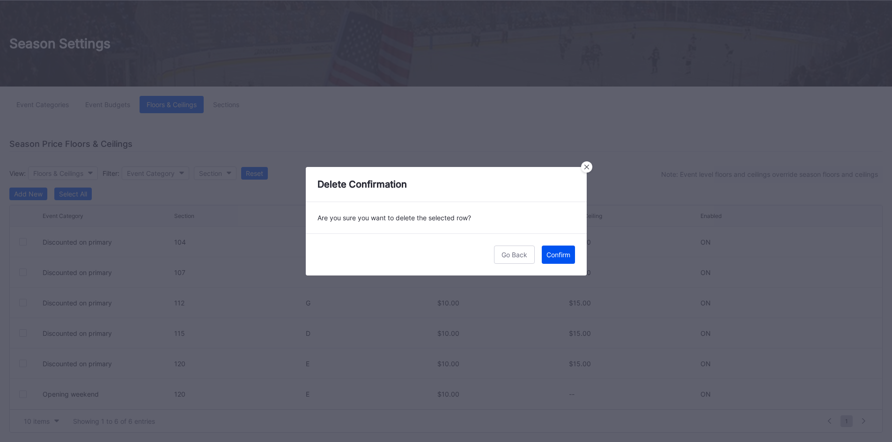
click at [557, 256] on div "Confirm" at bounding box center [558, 255] width 24 height 8
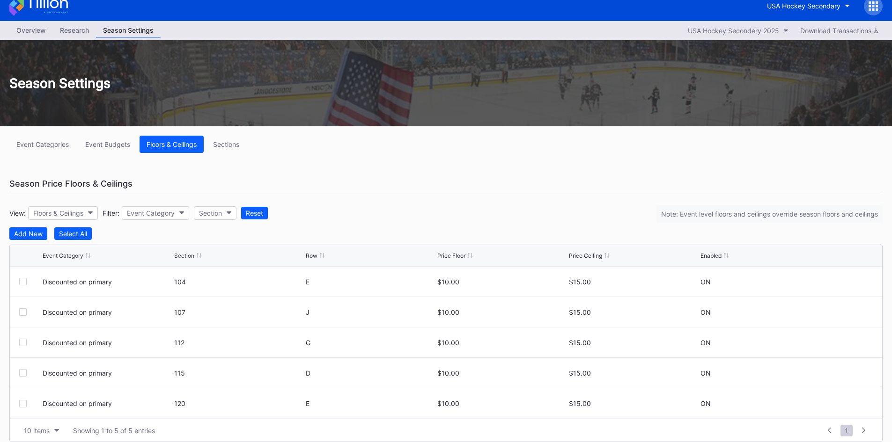
scroll to position [0, 0]
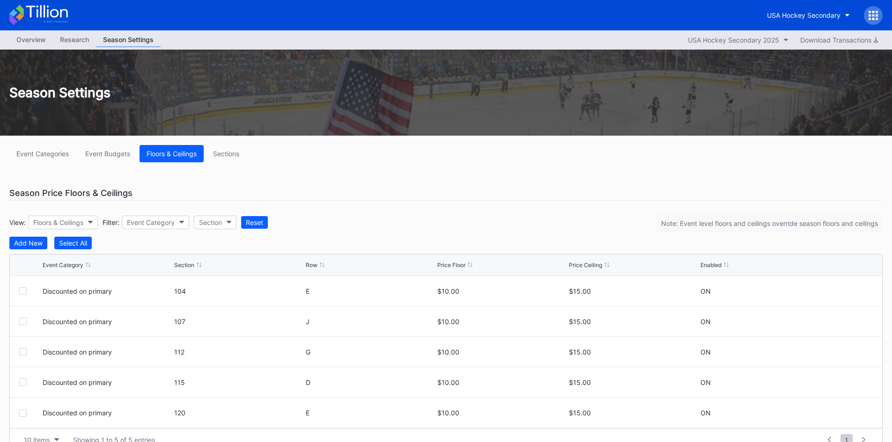
click at [47, 7] on icon at bounding box center [47, 11] width 42 height 13
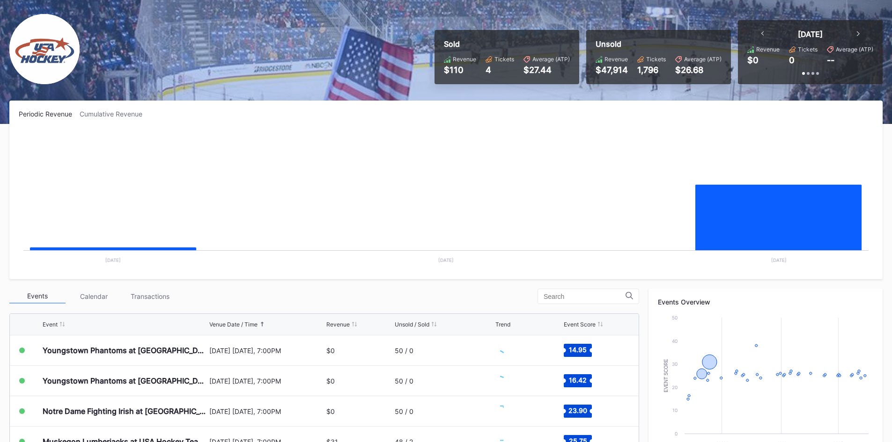
scroll to position [94, 0]
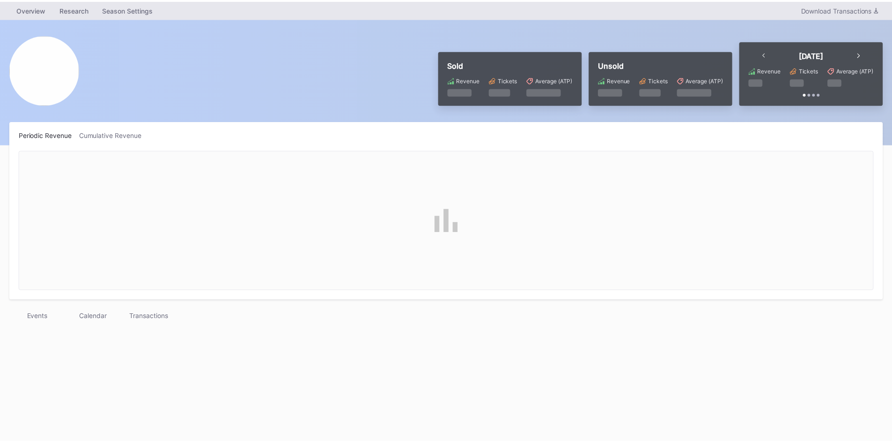
scroll to position [94, 0]
